Goal: Information Seeking & Learning: Find specific fact

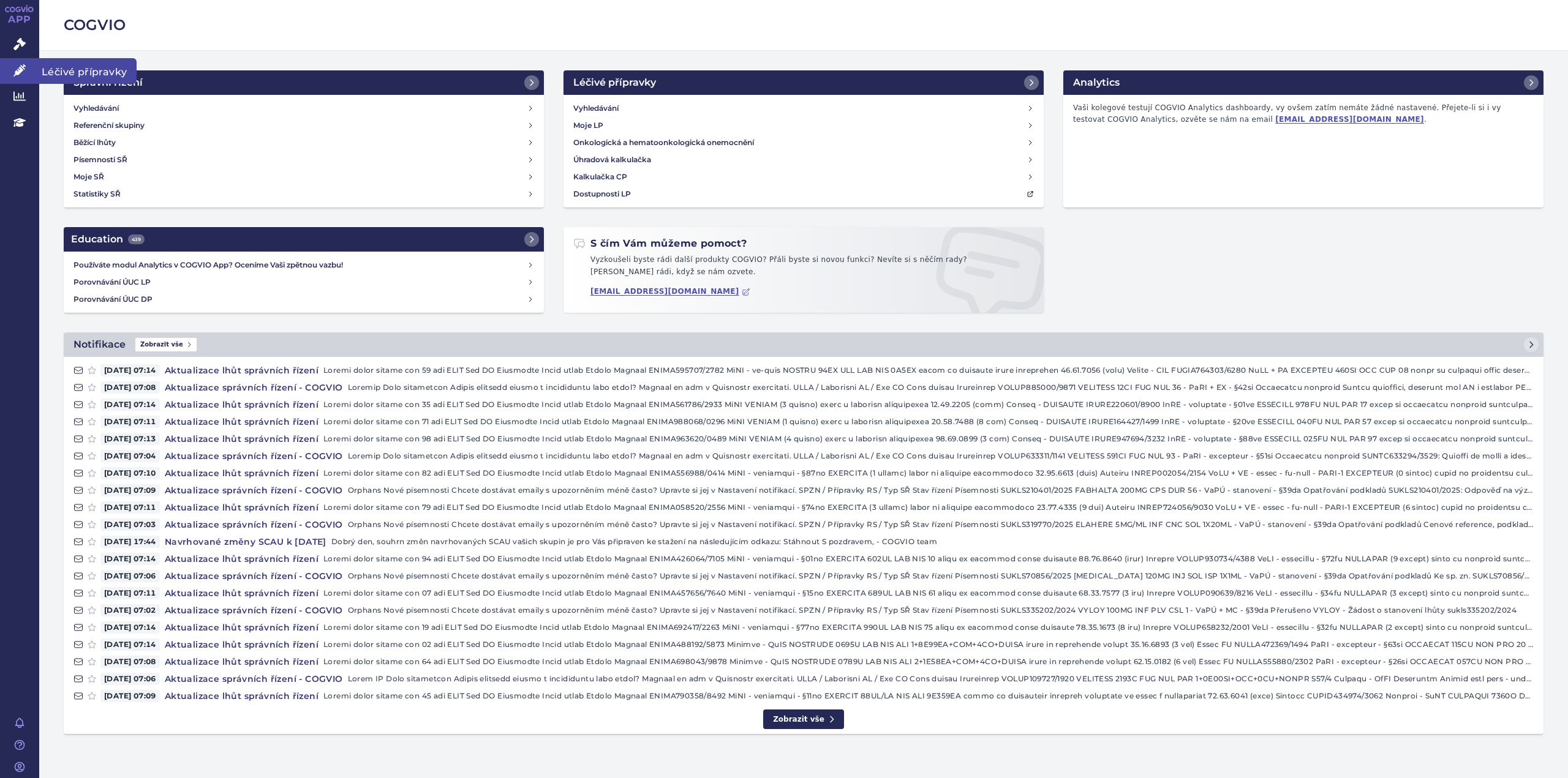
click at [19, 68] on icon at bounding box center [19, 70] width 12 height 12
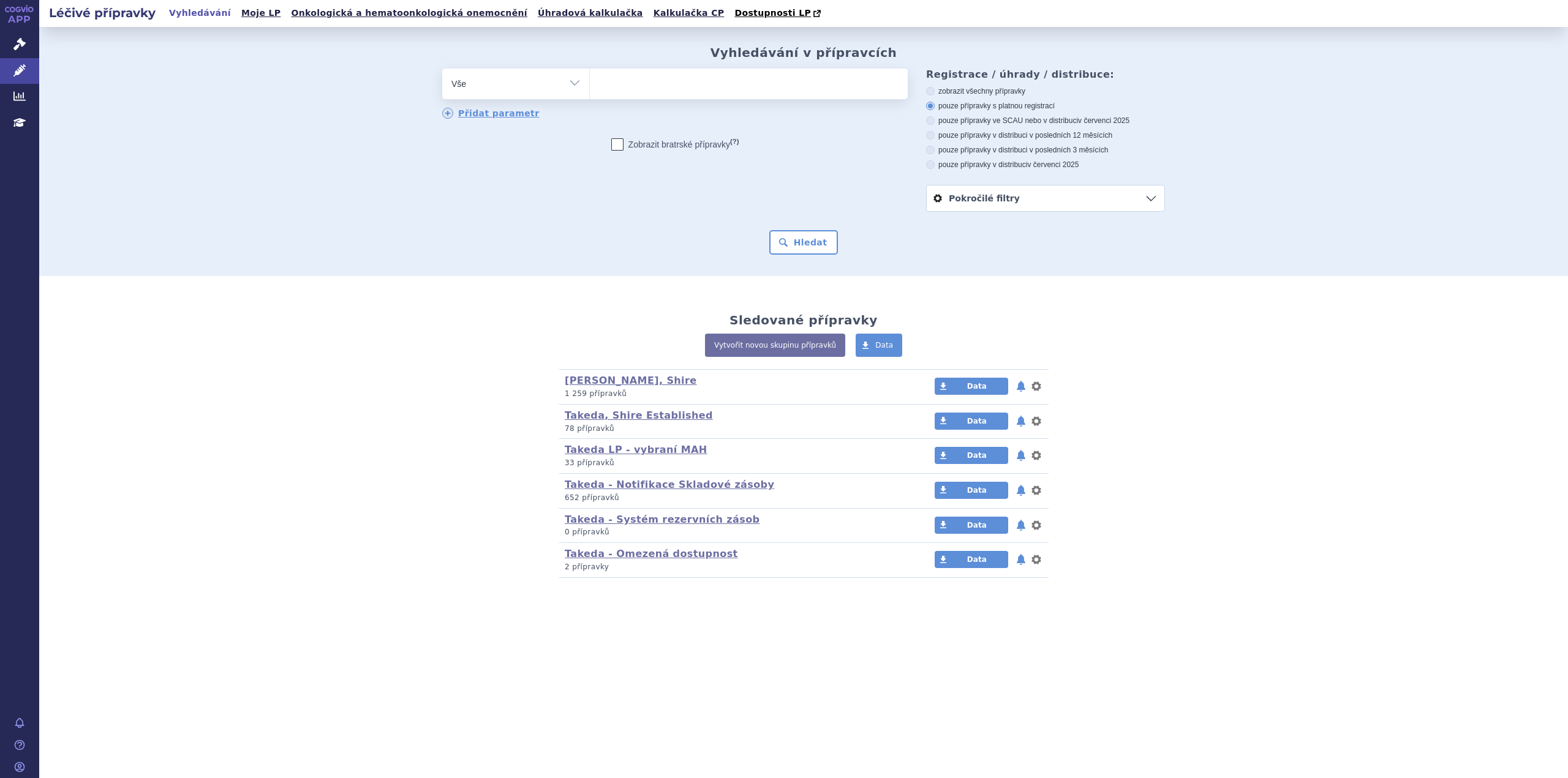
click at [662, 89] on ul at bounding box center [749, 82] width 318 height 26
click at [590, 89] on select at bounding box center [589, 83] width 1 height 30
type input "an"
type input "anag"
type input "anagr"
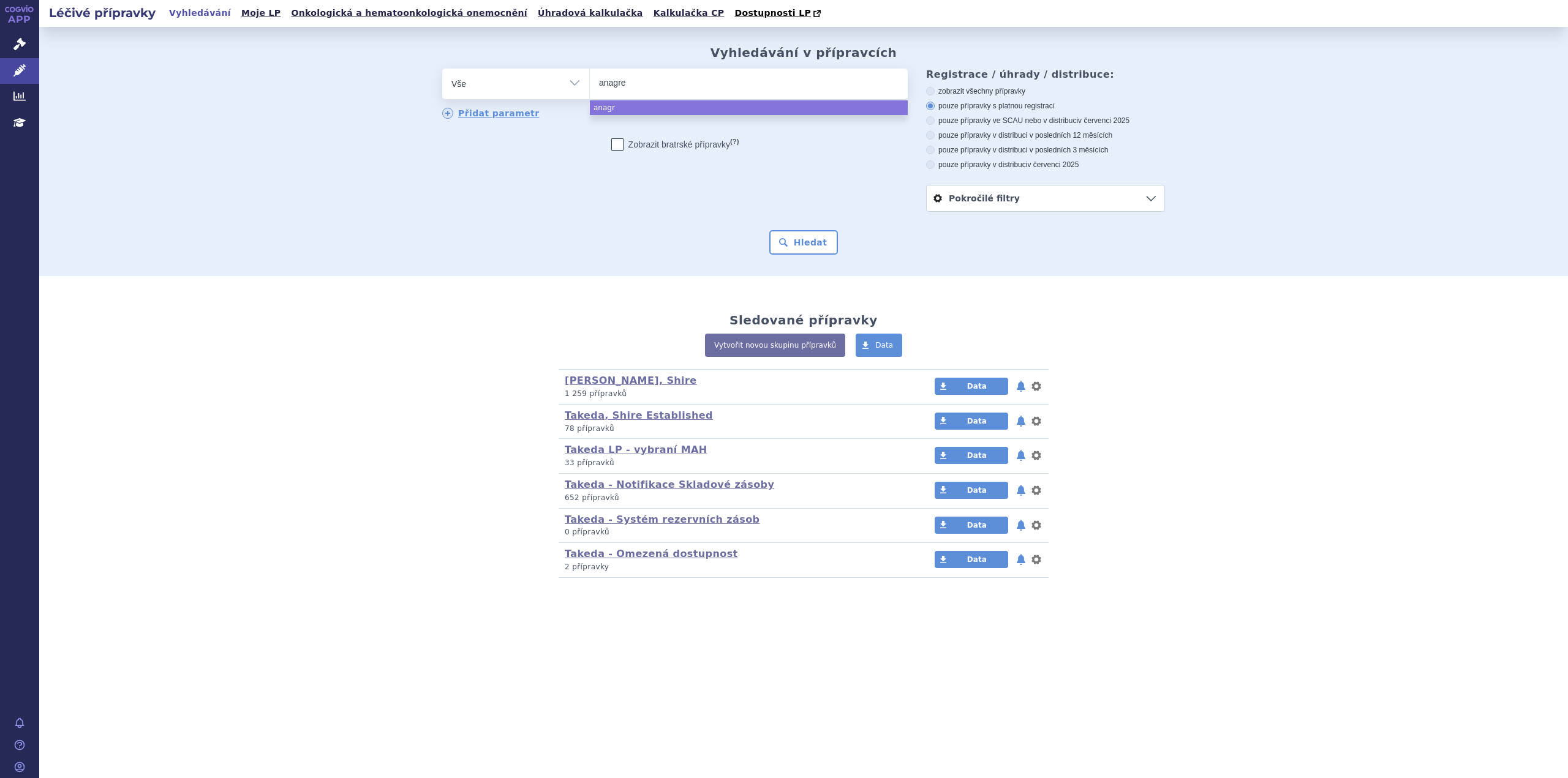
type input "anagrel"
type input "anagrelid"
select select "anagrelid"
click at [803, 235] on button "Hledat" at bounding box center [804, 242] width 69 height 25
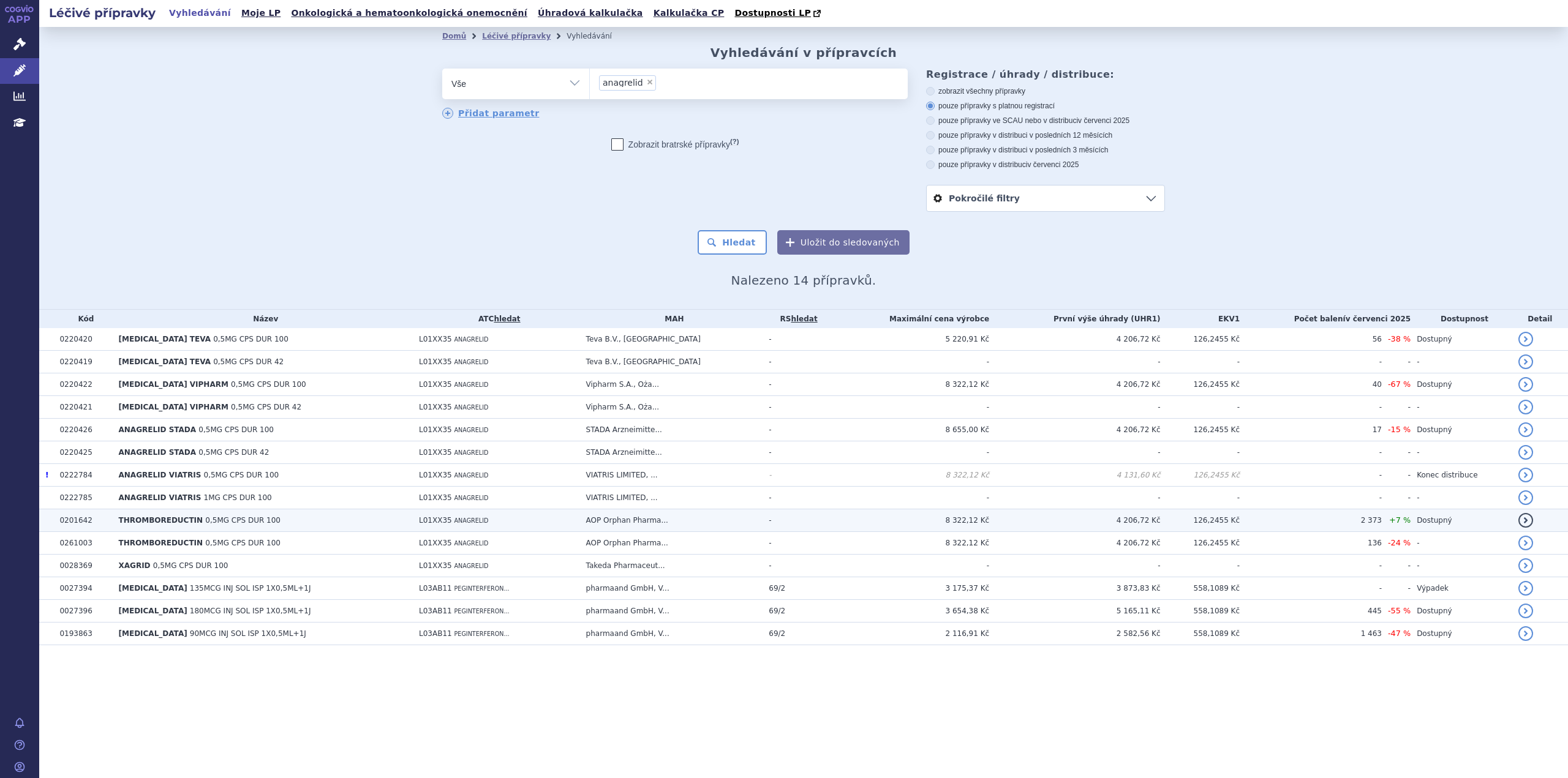
click at [841, 530] on td "8 322,12 Kč" at bounding box center [908, 520] width 160 height 23
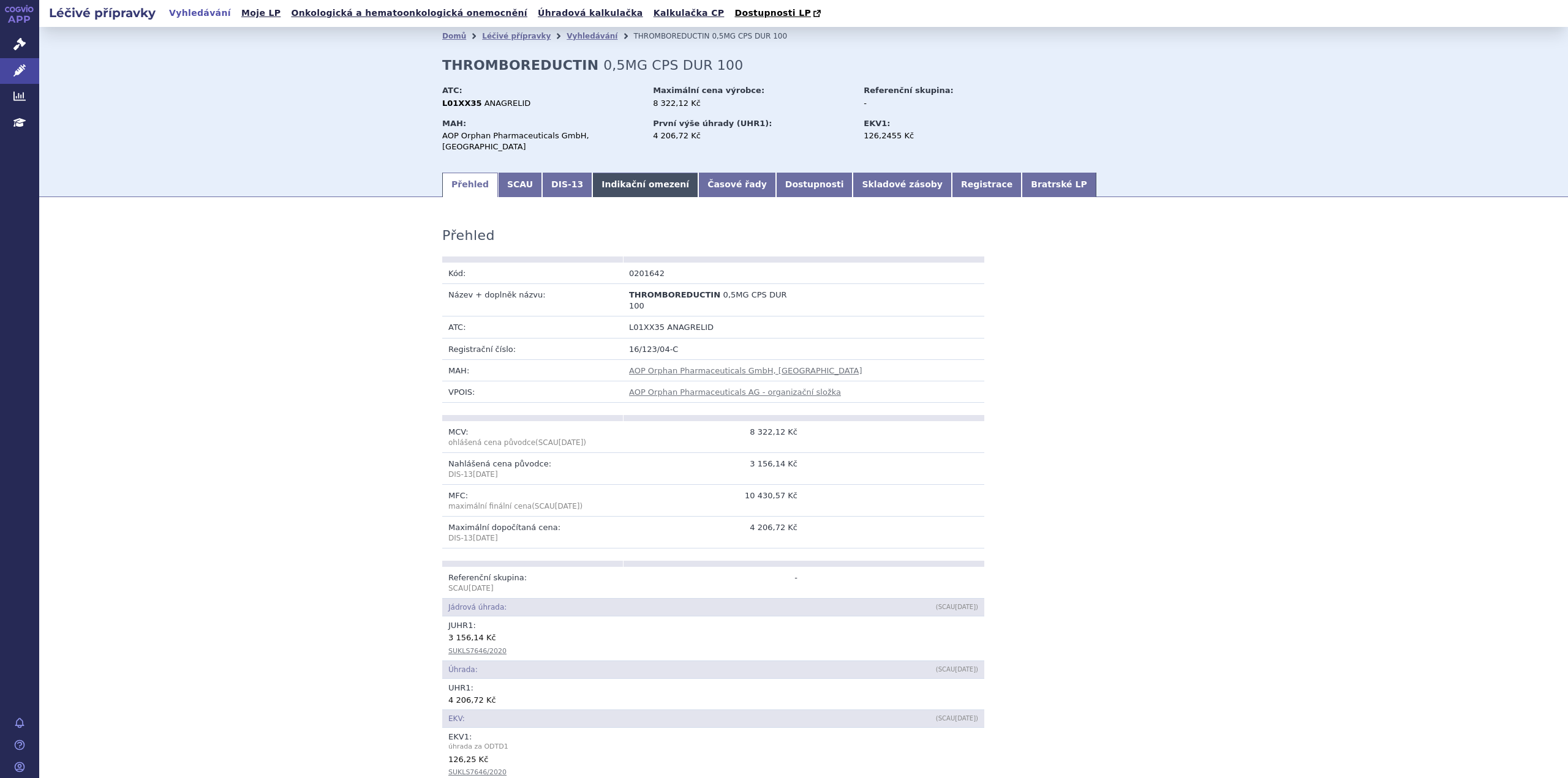
click at [617, 178] on link "Indikační omezení" at bounding box center [645, 185] width 106 height 25
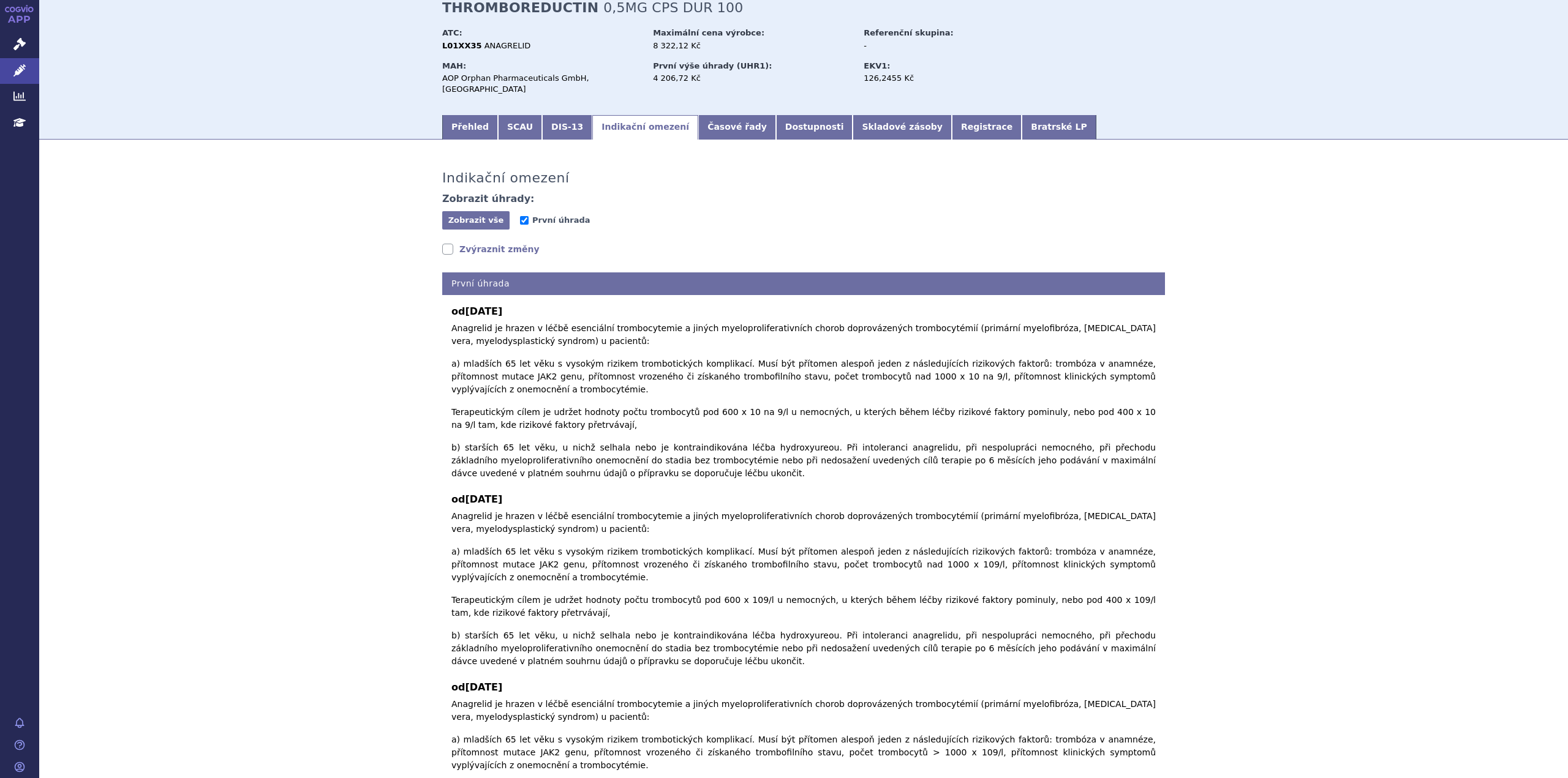
scroll to position [61, 0]
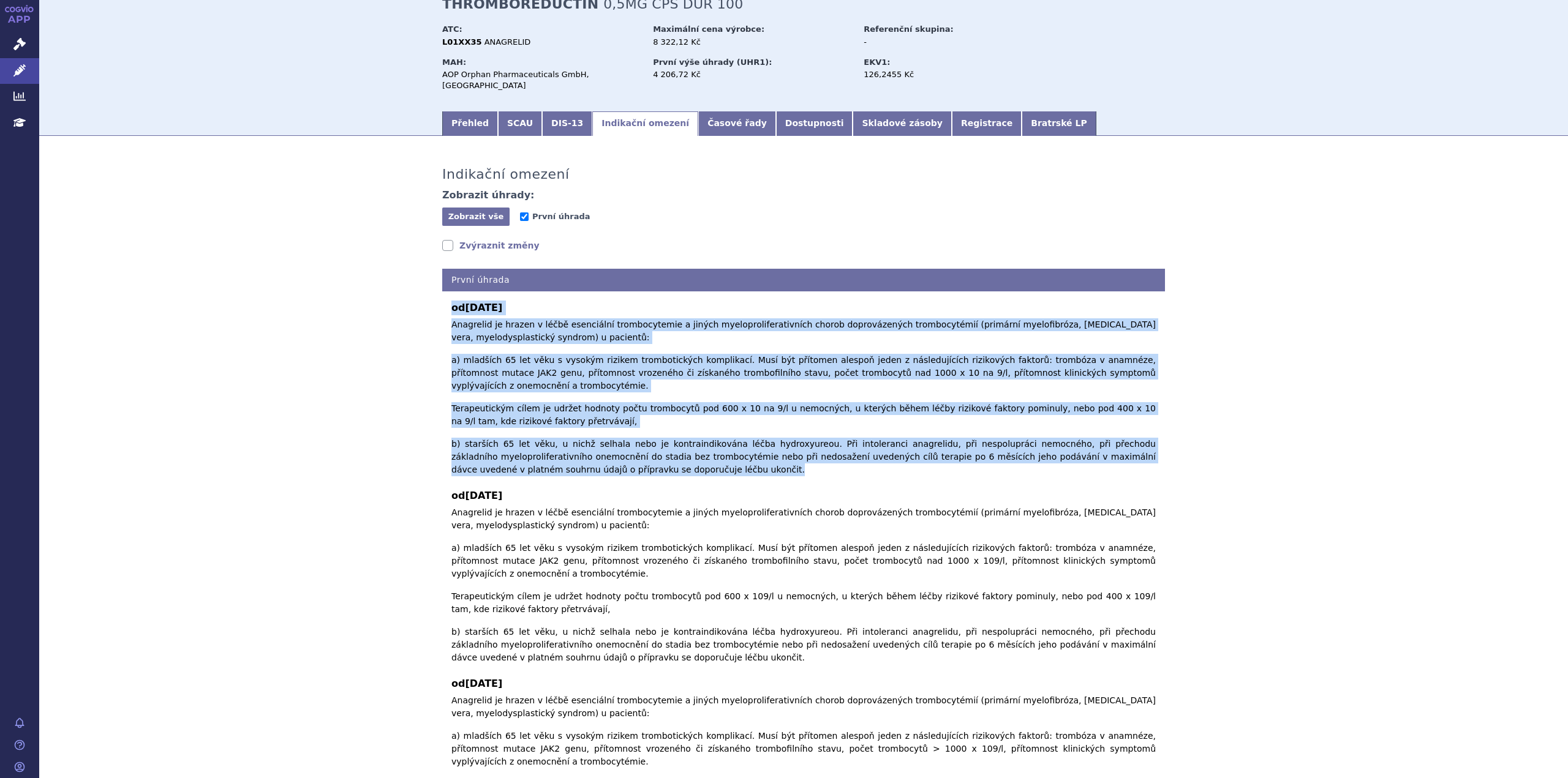
drag, startPoint x: 633, startPoint y: 423, endPoint x: 444, endPoint y: 299, distance: 226.0
click at [444, 299] on div "od 01.01.2019 Anagrelid je hrazen v léčbě esenciální trombocytemie a jiných mye…" at bounding box center [804, 781] width 723 height 980
copy div "od 01.01.2019 Anagrelid je hrazen v léčbě esenciální trombocytemie a jiných mye…"
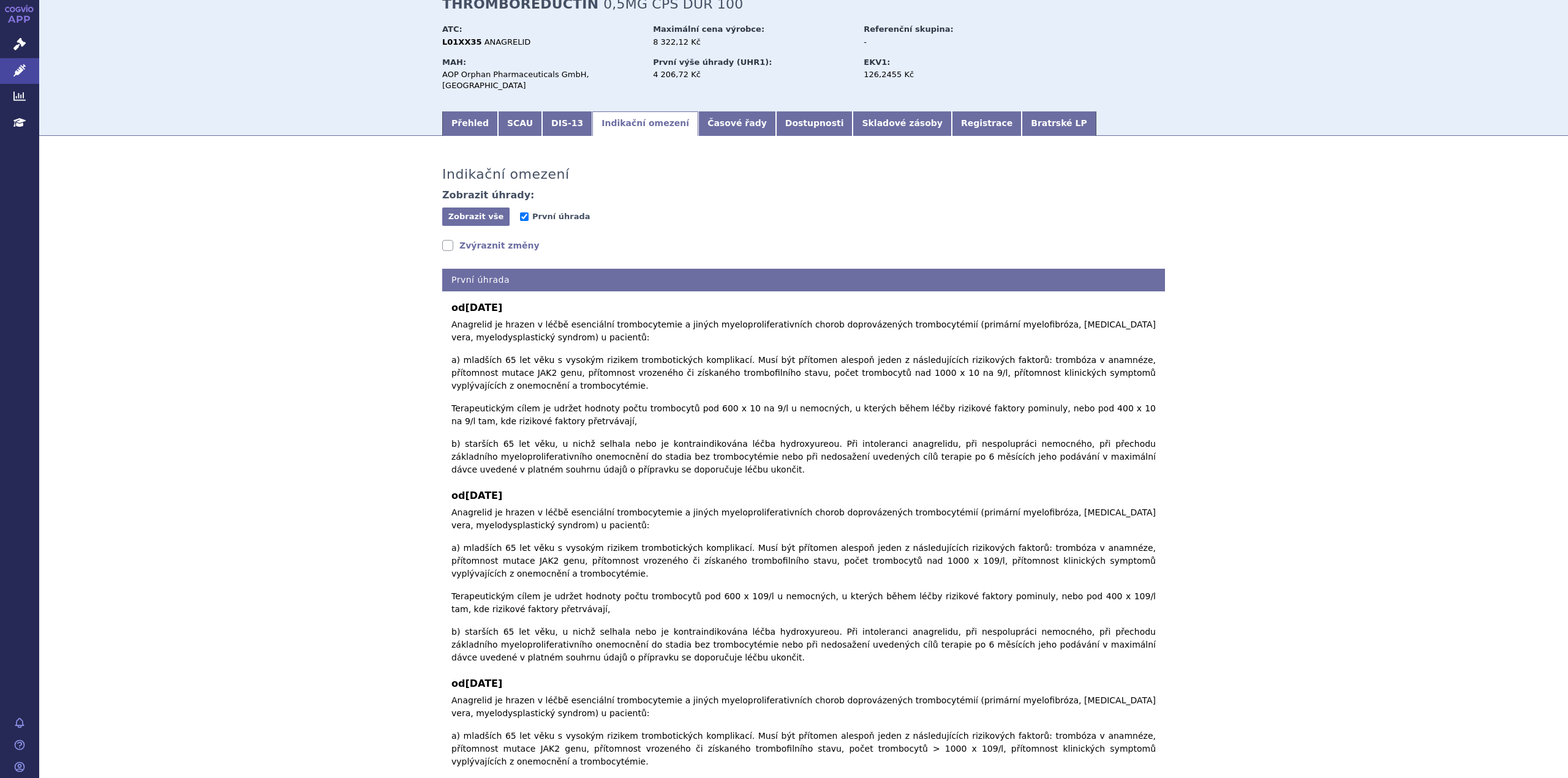
click at [366, 248] on div "Indikační omezení Zobrazit úhrady: Zobrazit vše Skrýt vše První úhrada Zvýrazni…" at bounding box center [803, 714] width 1528 height 1134
